Goal: Information Seeking & Learning: Learn about a topic

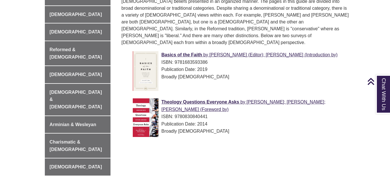
scroll to position [208, 0]
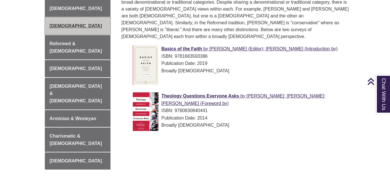
click at [94, 32] on link "[DEMOGRAPHIC_DATA]" at bounding box center [78, 25] width 66 height 17
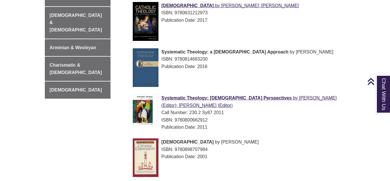
scroll to position [279, 0]
click at [188, 50] on span "Systematic Theology: a Roman Catholic Approach" at bounding box center [224, 51] width 127 height 5
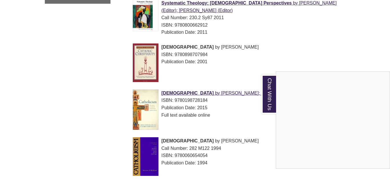
scroll to position [373, 0]
click at [242, 75] on div "Chat With Us" at bounding box center [195, 90] width 390 height 181
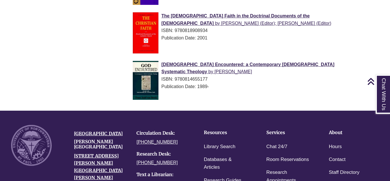
scroll to position [546, 0]
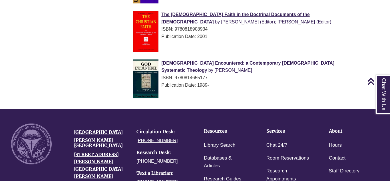
click at [219, 66] on div "God Encountered: a Contemporary Catholic Systematic Theology by Frans J. Van Be…" at bounding box center [239, 73] width 213 height 29
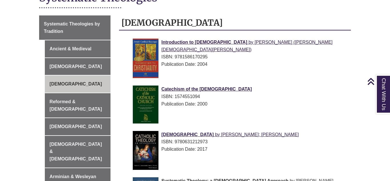
scroll to position [145, 0]
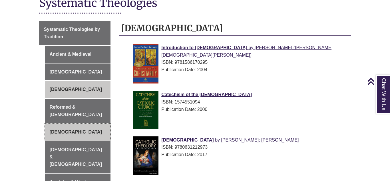
click at [85, 126] on link "[DEMOGRAPHIC_DATA]" at bounding box center [78, 131] width 66 height 17
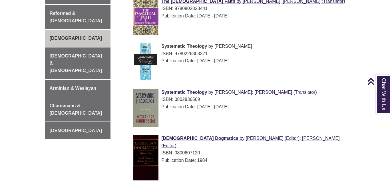
scroll to position [252, 0]
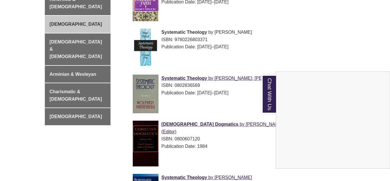
click at [366, 61] on div "Chat With Us" at bounding box center [195, 90] width 390 height 181
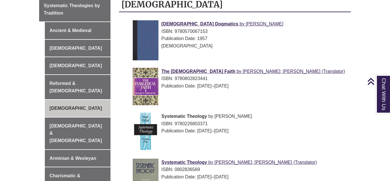
scroll to position [169, 0]
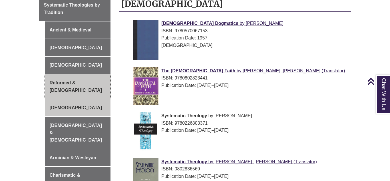
click at [92, 83] on link "Reformed & [DEMOGRAPHIC_DATA]" at bounding box center [78, 86] width 66 height 24
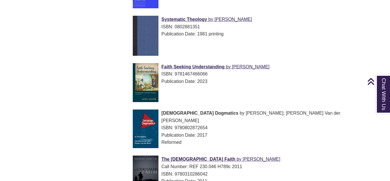
scroll to position [484, 0]
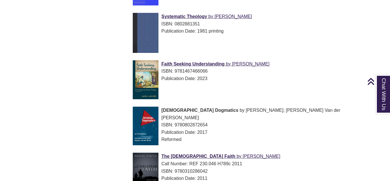
click at [273, 60] on div "Faith Seeking Understanding by Daniel L. Migliore ISBN: 9781467466066 Publicati…" at bounding box center [239, 71] width 213 height 22
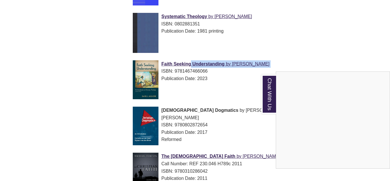
click at [190, 84] on div "Chat With Us" at bounding box center [195, 90] width 390 height 181
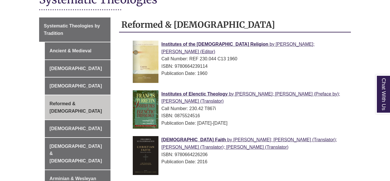
scroll to position [168, 0]
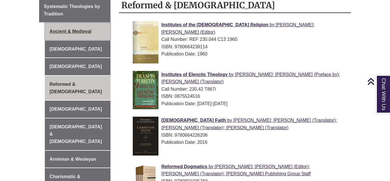
click at [80, 34] on link "Ancient & Medieval" at bounding box center [78, 31] width 66 height 17
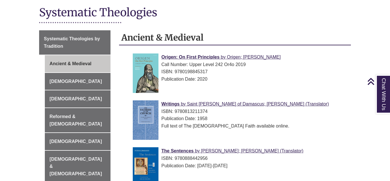
scroll to position [135, 0]
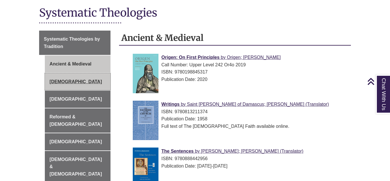
click at [94, 75] on link "[DEMOGRAPHIC_DATA]" at bounding box center [78, 81] width 66 height 17
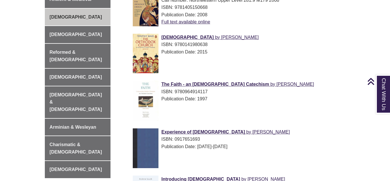
scroll to position [204, 0]
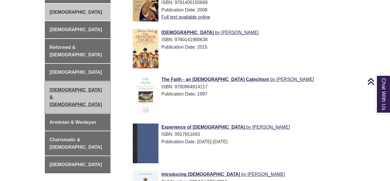
click at [105, 81] on link "[DEMOGRAPHIC_DATA] & [DEMOGRAPHIC_DATA]" at bounding box center [78, 97] width 66 height 32
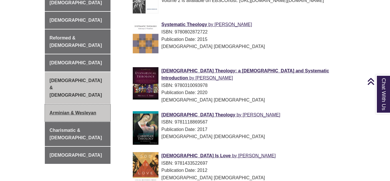
scroll to position [233, 0]
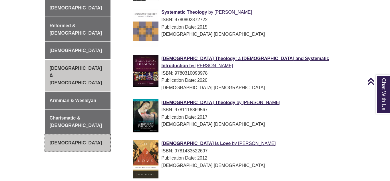
click at [105, 134] on link "[DEMOGRAPHIC_DATA]" at bounding box center [78, 142] width 66 height 17
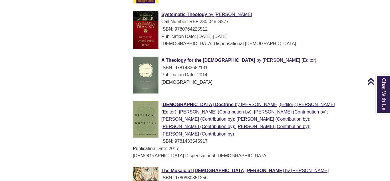
scroll to position [488, 0]
